Goal: Complete application form

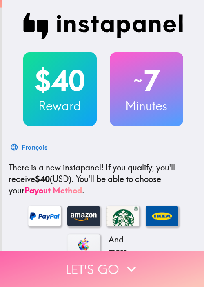
click at [88, 260] on button "Let's go" at bounding box center [102, 269] width 204 height 36
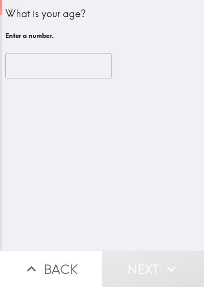
drag, startPoint x: 56, startPoint y: 82, endPoint x: 58, endPoint y: 69, distance: 13.6
click at [56, 82] on div "​" at bounding box center [103, 65] width 196 height 45
click at [59, 66] on input "number" at bounding box center [58, 65] width 107 height 25
paste input "77250"
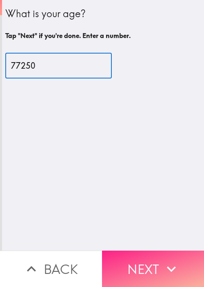
type input "77250"
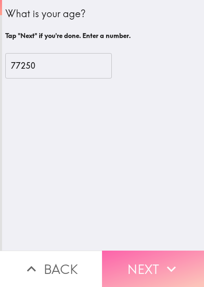
click at [153, 259] on button "Next" at bounding box center [153, 269] width 102 height 36
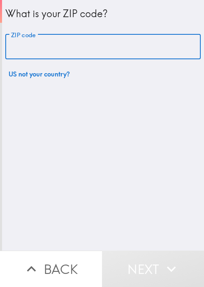
click at [43, 46] on input "ZIP code" at bounding box center [103, 46] width 196 height 25
click at [60, 259] on button "Back" at bounding box center [51, 269] width 102 height 36
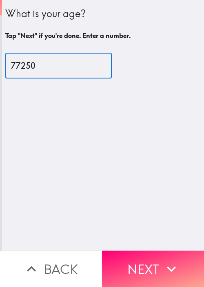
drag, startPoint x: 43, startPoint y: 69, endPoint x: -3, endPoint y: 70, distance: 45.8
click at [0, 0] on html "What is your age? Tap "Next" if you're done. Enter a number. 77250 ​ Back Next …" at bounding box center [102, 0] width 204 height 0
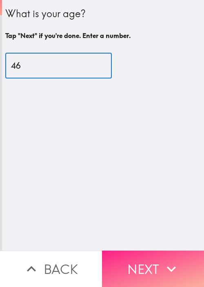
type input "46"
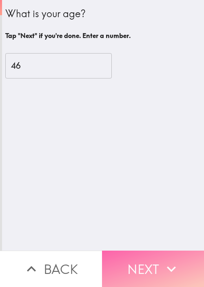
click at [154, 264] on button "Next" at bounding box center [153, 269] width 102 height 36
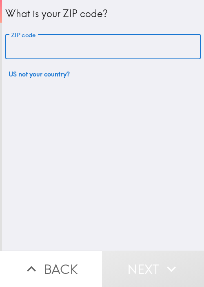
click at [44, 48] on input "ZIP code" at bounding box center [103, 46] width 196 height 25
paste input "77250"
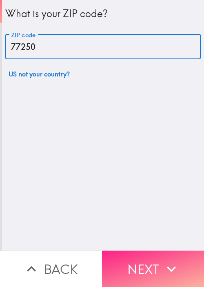
type input "77250"
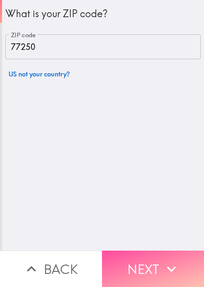
drag, startPoint x: 146, startPoint y: 274, endPoint x: 149, endPoint y: 268, distance: 6.9
click at [146, 274] on button "Next" at bounding box center [153, 269] width 102 height 36
